Goal: Transaction & Acquisition: Purchase product/service

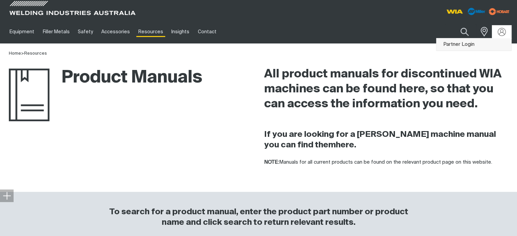
click at [468, 42] on link "Partner Login" at bounding box center [473, 44] width 75 height 13
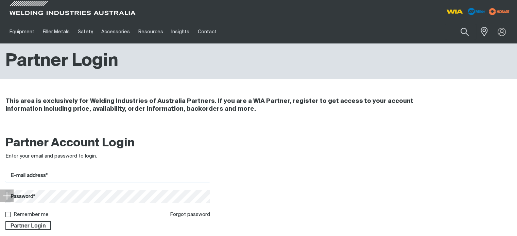
type input "[EMAIL_ADDRESS][DOMAIN_NAME]"
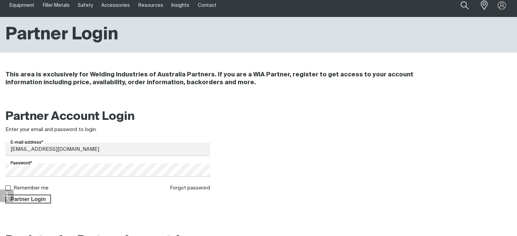
scroll to position [68, 0]
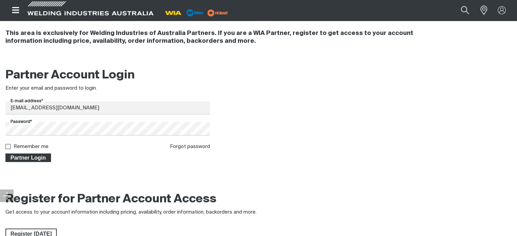
click at [22, 159] on span "Partner Login" at bounding box center [28, 158] width 44 height 9
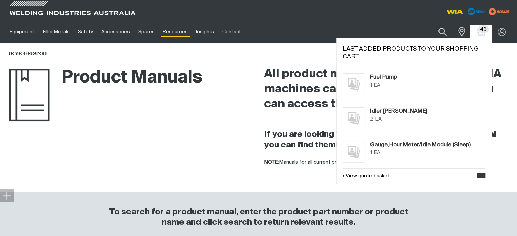
click at [484, 31] on span "43" at bounding box center [483, 28] width 11 height 7
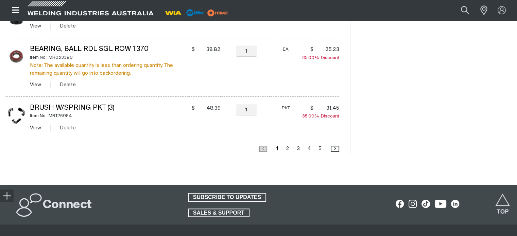
scroll to position [612, 0]
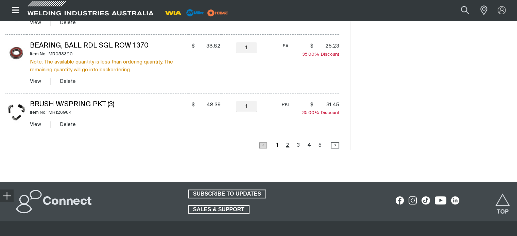
click at [286, 144] on link "Page 2" at bounding box center [287, 145] width 7 height 9
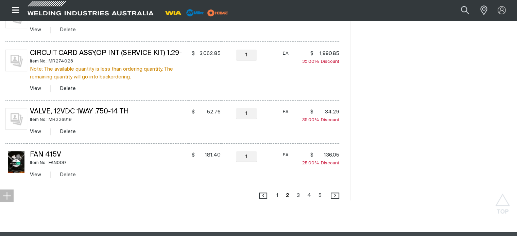
scroll to position [606, 0]
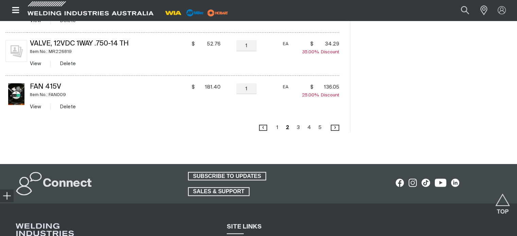
click at [299, 125] on link "Page 3" at bounding box center [298, 127] width 7 height 9
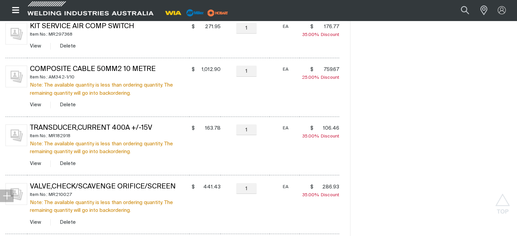
scroll to position [436, 0]
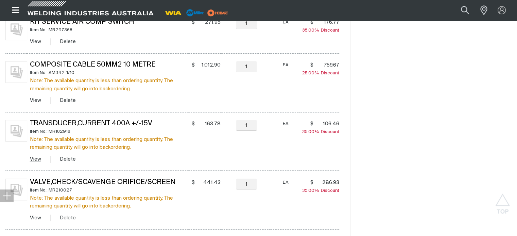
click at [35, 158] on link "View" at bounding box center [35, 159] width 11 height 5
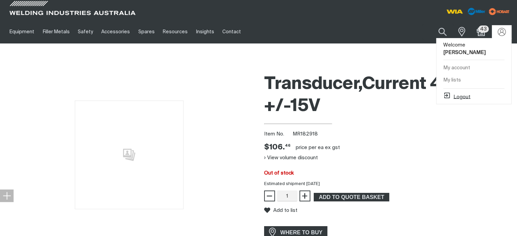
click at [466, 92] on button "Logout" at bounding box center [456, 96] width 27 height 8
